Goal: Task Accomplishment & Management: Use online tool/utility

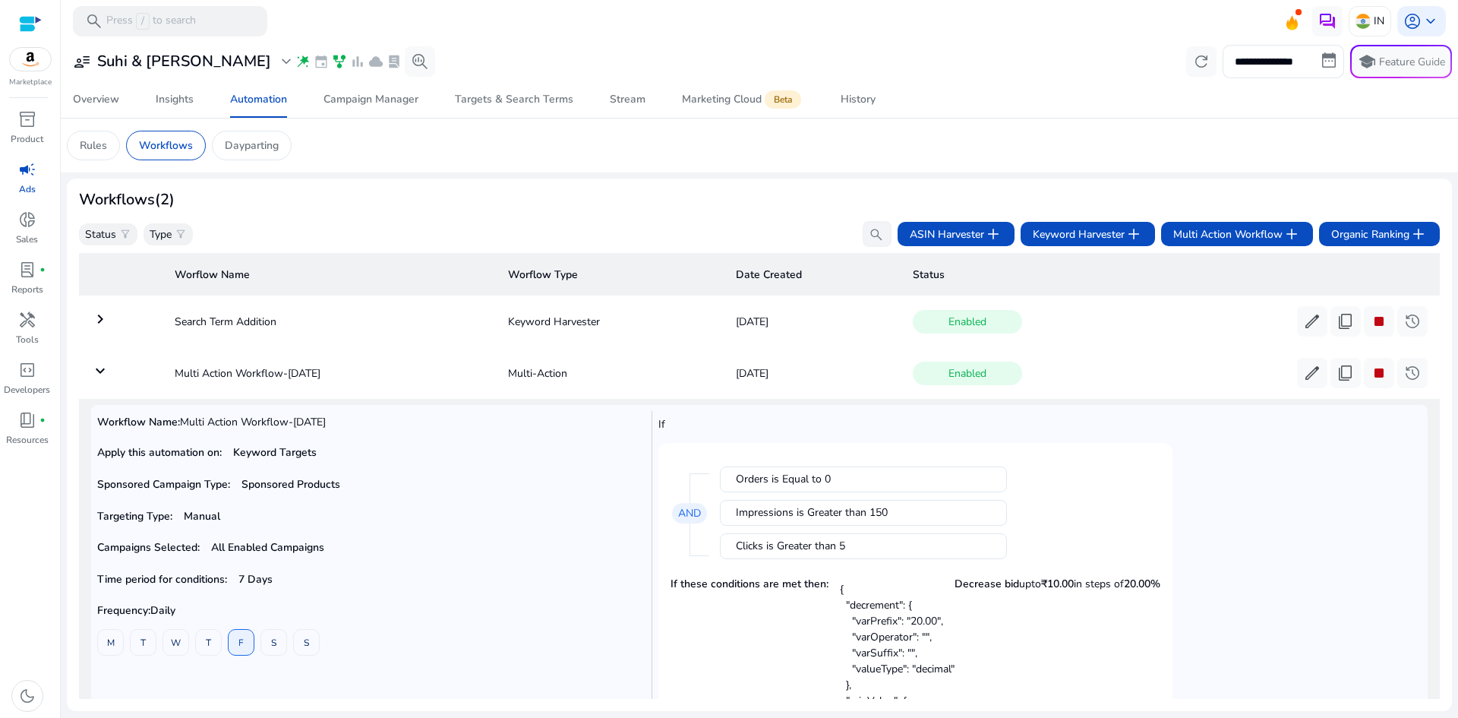
click at [130, 367] on td "keyboard_arrow_down" at bounding box center [121, 372] width 84 height 39
